Goal: Use online tool/utility: Use online tool/utility

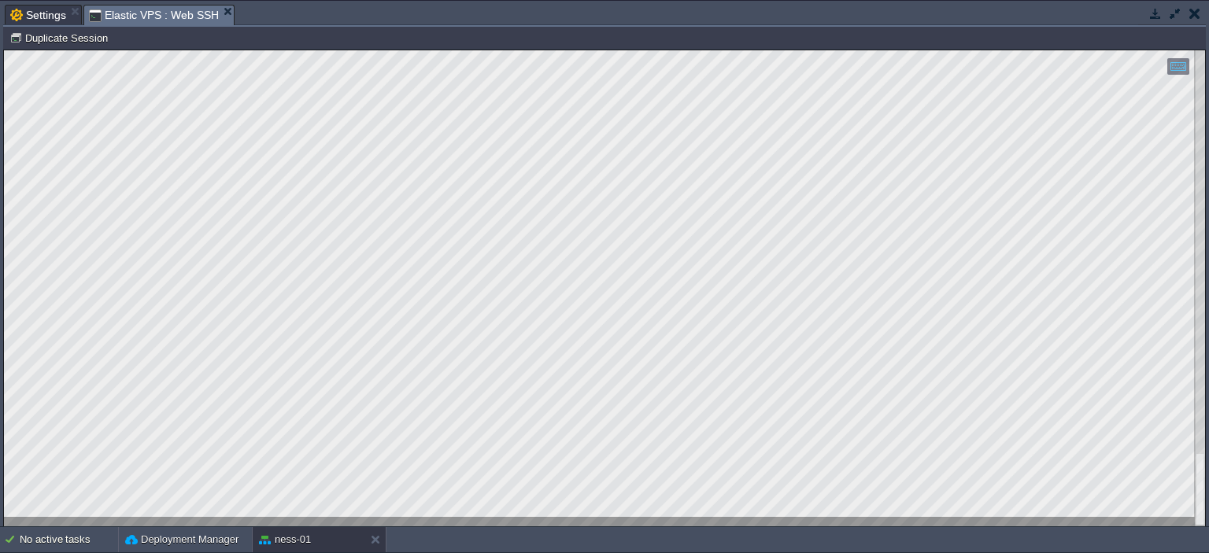
click at [67, 518] on div at bounding box center [604, 288] width 1201 height 476
click at [102, 13] on span "Elastic VPS : Web SSH" at bounding box center [154, 16] width 130 height 20
click at [1177, 15] on button "button" at bounding box center [1175, 13] width 14 height 14
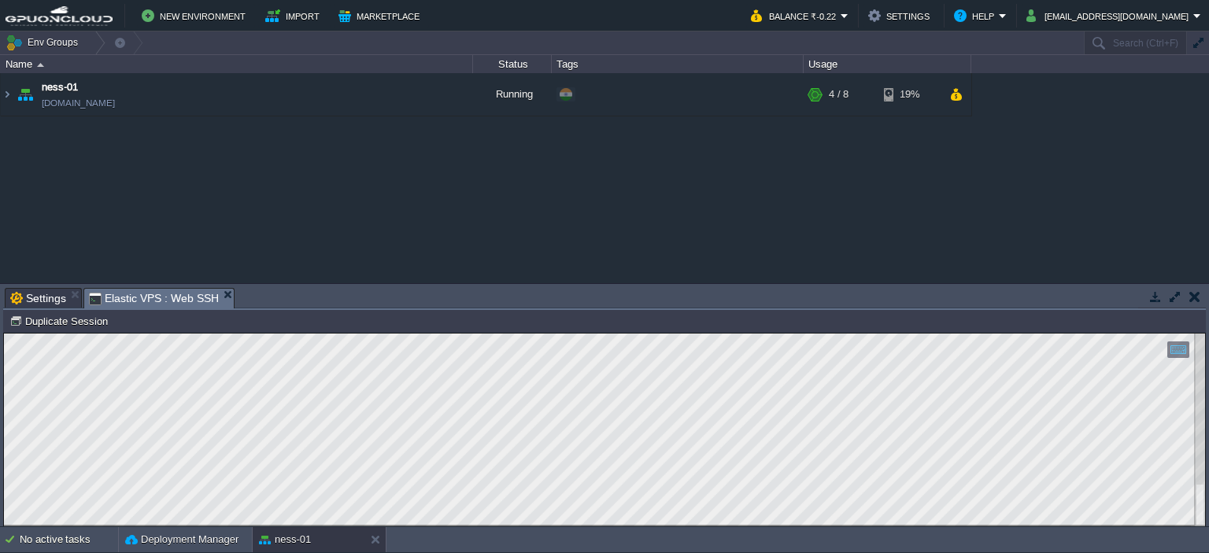
click at [1178, 294] on button "button" at bounding box center [1175, 297] width 14 height 14
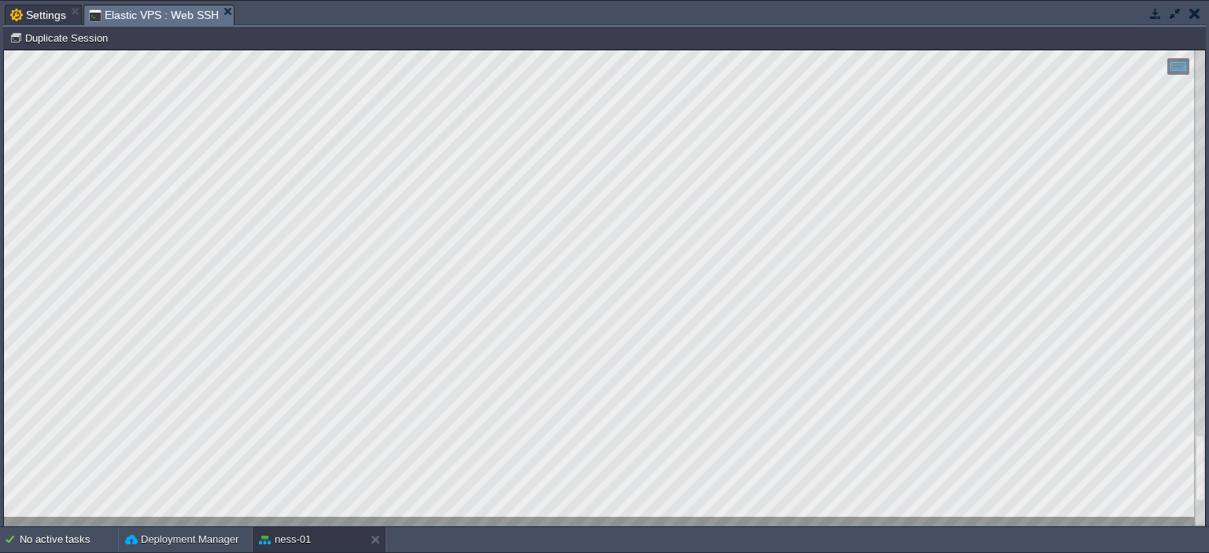
click at [1175, 15] on button "button" at bounding box center [1175, 13] width 14 height 14
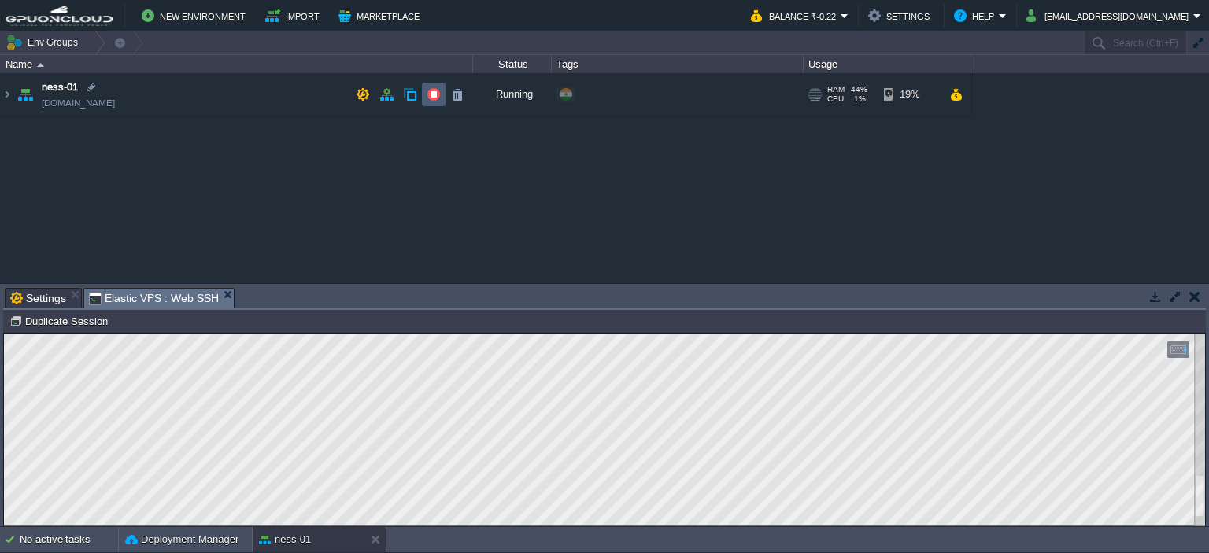
click at [428, 93] on button "button" at bounding box center [434, 94] width 14 height 14
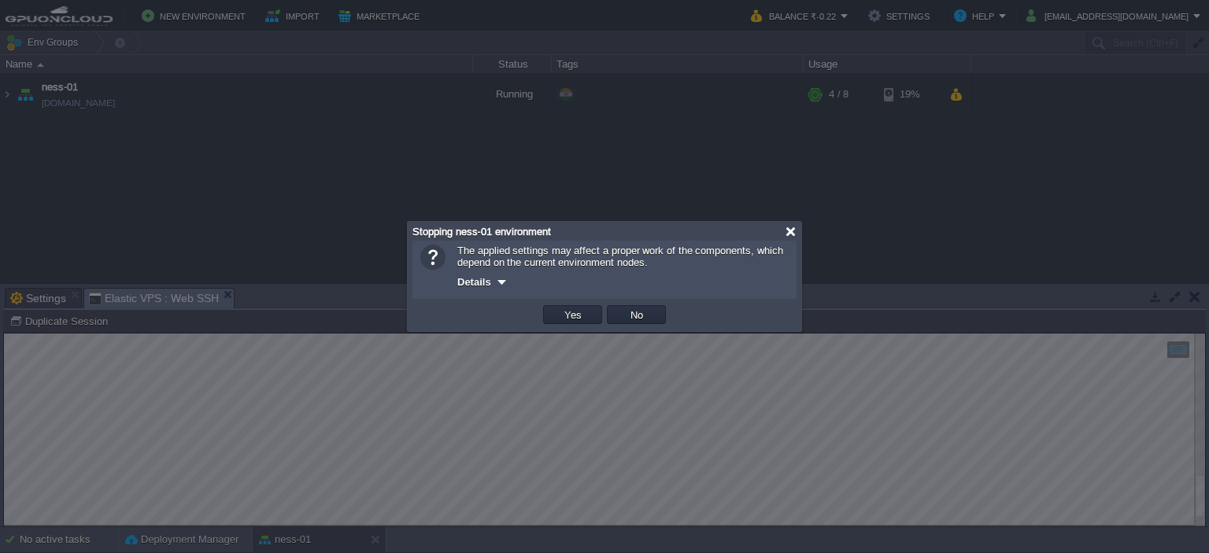
click at [786, 231] on div at bounding box center [791, 232] width 12 height 12
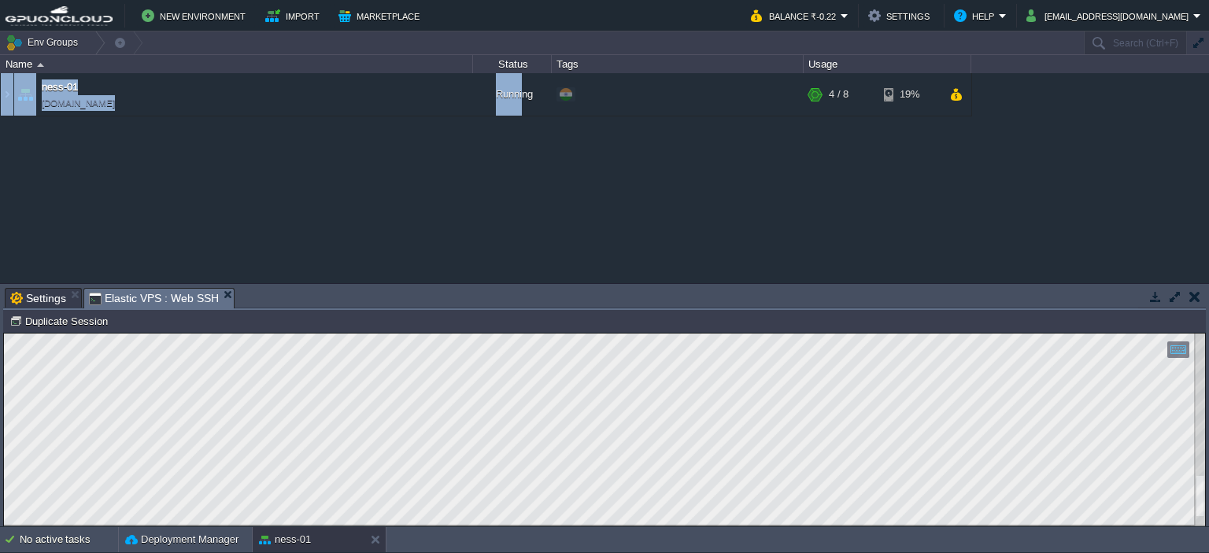
click at [453, 189] on div "ness-01 [DOMAIN_NAME] Running + Add to Env Group RAM 44% CPU 1% 4 / 8 19% Elast…" at bounding box center [604, 178] width 1209 height 210
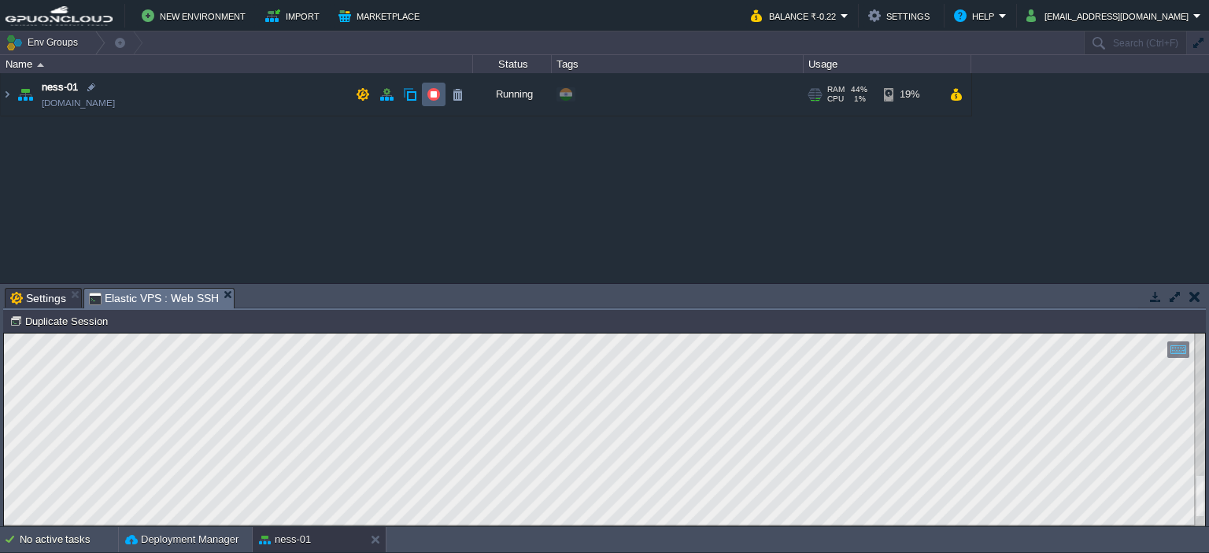
click at [433, 99] on button "button" at bounding box center [434, 94] width 14 height 14
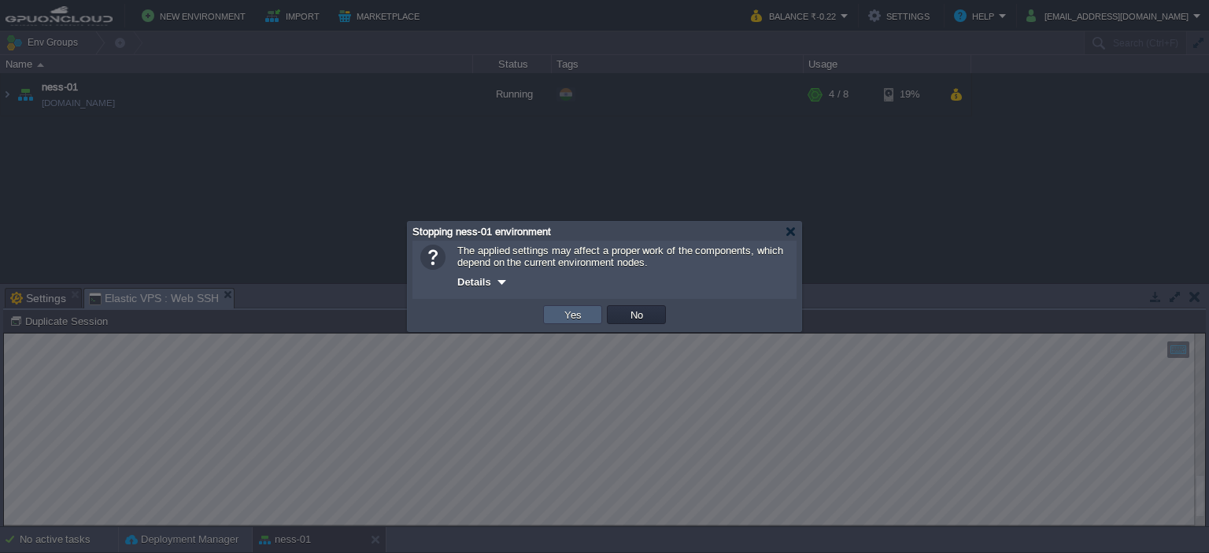
click at [561, 318] on button "Yes" at bounding box center [573, 315] width 27 height 14
